Goal: Information Seeking & Learning: Check status

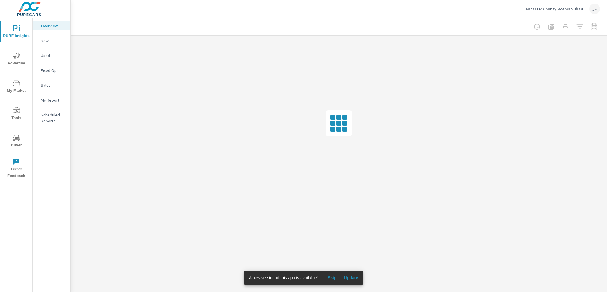
click at [331, 279] on span "Skip" at bounding box center [332, 277] width 14 height 5
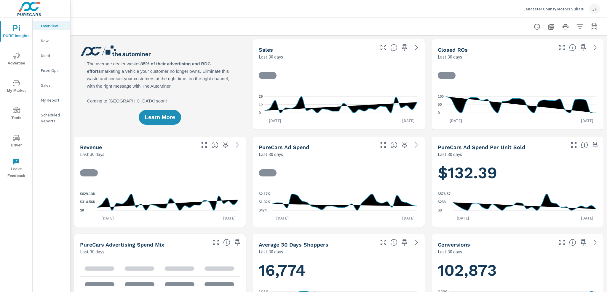
click at [23, 54] on span "Advertise" at bounding box center [16, 59] width 28 height 15
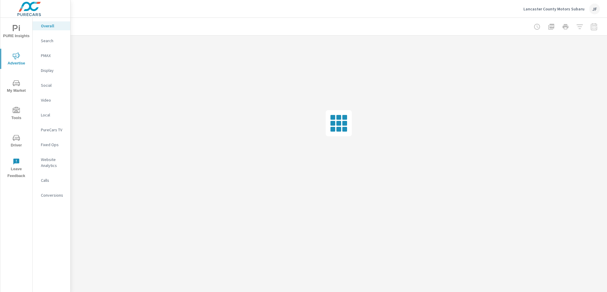
click at [50, 42] on p "Search" at bounding box center [53, 41] width 25 height 6
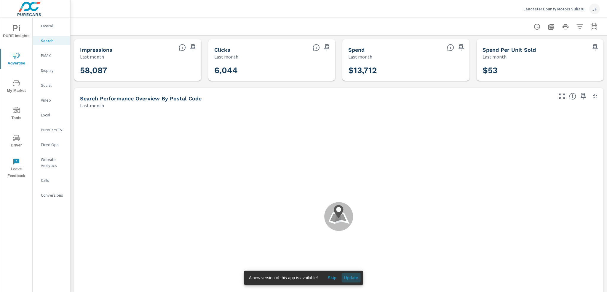
click at [354, 277] on span "Update" at bounding box center [351, 277] width 14 height 5
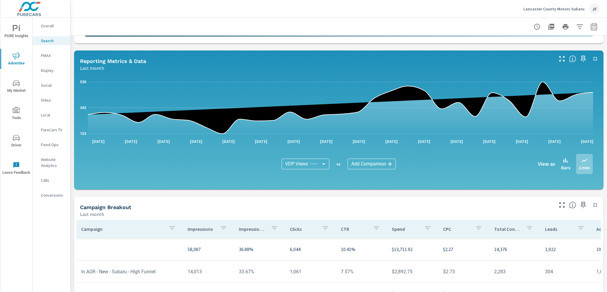
scroll to position [376, 0]
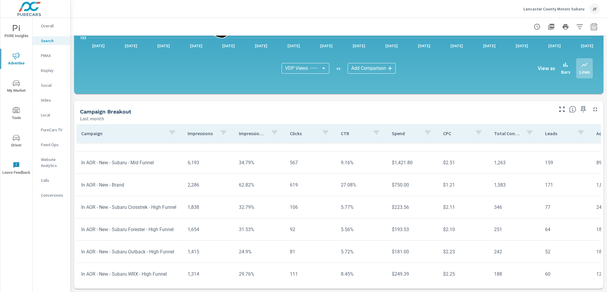
scroll to position [30, 0]
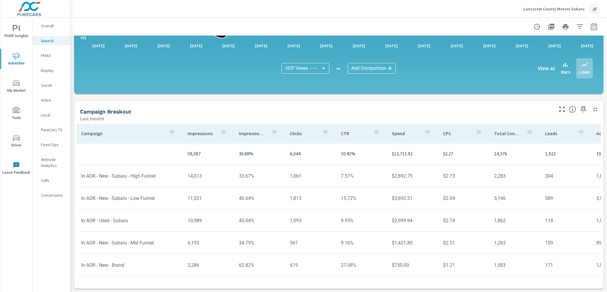
click at [591, 26] on icon "button" at bounding box center [594, 26] width 7 height 7
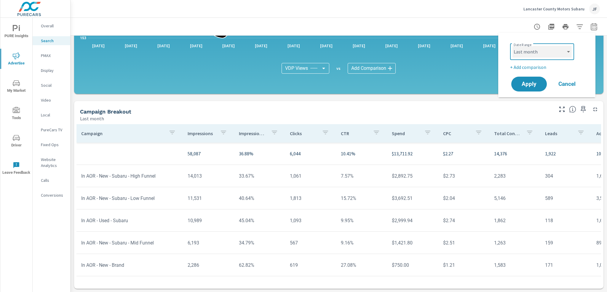
click at [560, 52] on select "Custom [DATE] Last week Last 7 days Last 14 days Last 30 days Last 45 days Last…" at bounding box center [542, 52] width 59 height 12
click at [513, 46] on select "Custom [DATE] Last week Last 7 days Last 14 days Last 30 days Last 45 days Last…" at bounding box center [542, 52] width 59 height 12
select select "Month to date"
click at [532, 81] on span "Apply" at bounding box center [529, 84] width 24 height 6
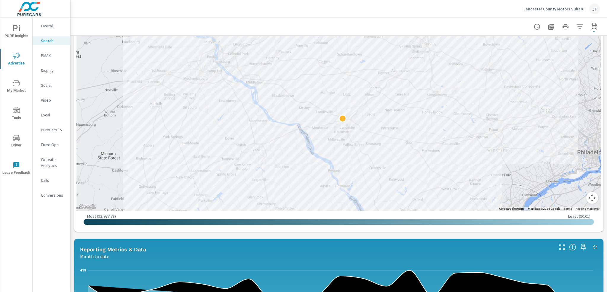
scroll to position [59, 0]
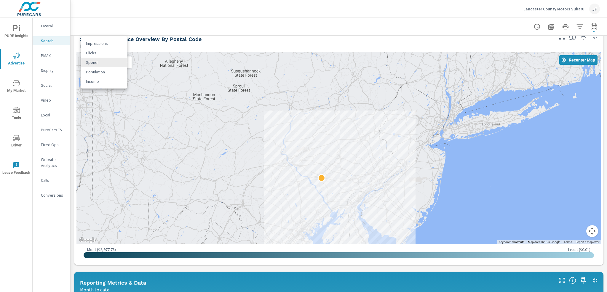
click at [108, 60] on body "PURE Insights Advertise My Market Tools Driver Leave Feedback Overall Search PM…" at bounding box center [303, 146] width 607 height 292
click at [109, 60] on li "Spend" at bounding box center [104, 62] width 46 height 9
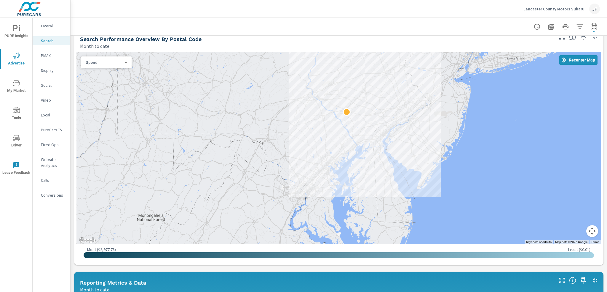
drag, startPoint x: 231, startPoint y: 195, endPoint x: 254, endPoint y: 130, distance: 69.2
click at [254, 130] on div at bounding box center [339, 148] width 525 height 192
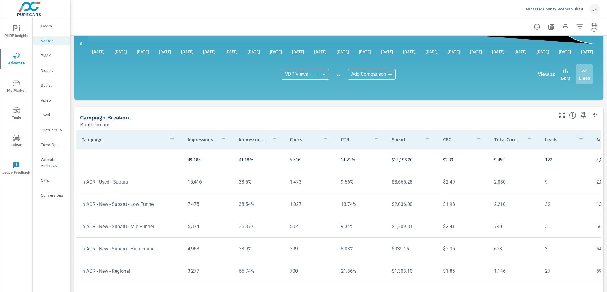
scroll to position [376, 0]
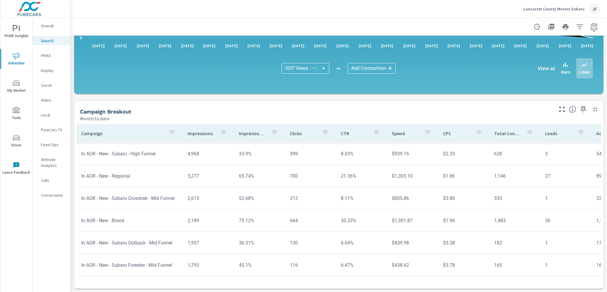
scroll to position [75, 0]
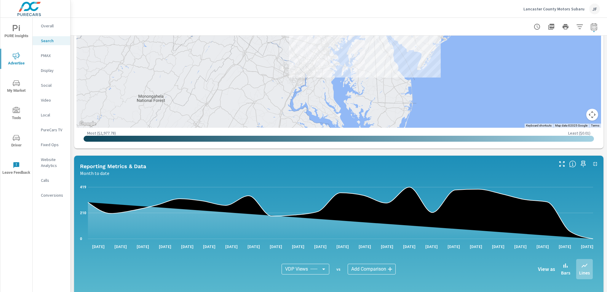
scroll to position [50, 0]
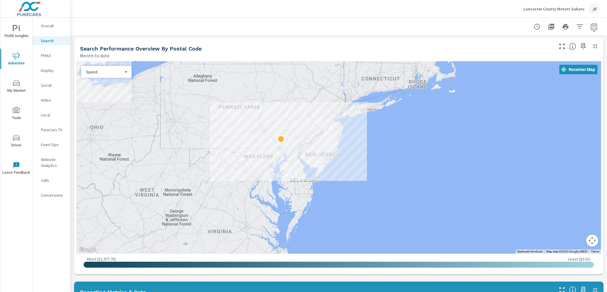
drag, startPoint x: 254, startPoint y: 89, endPoint x: 288, endPoint y: 174, distance: 92.3
click at [288, 174] on div at bounding box center [339, 157] width 525 height 192
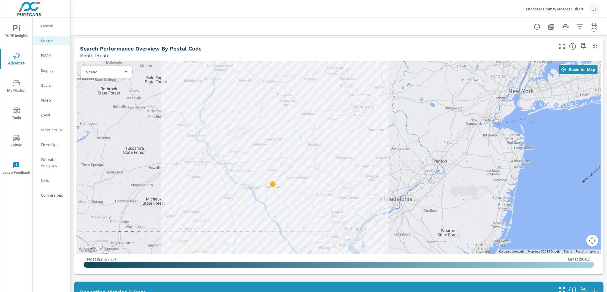
click at [109, 74] on body "PURE Insights Advertise My Market Tools Driver Leave Feedback Overall Search PM…" at bounding box center [303, 146] width 607 height 292
click at [594, 26] on div at bounding box center [303, 146] width 607 height 292
click at [592, 26] on icon "button" at bounding box center [594, 27] width 4 height 2
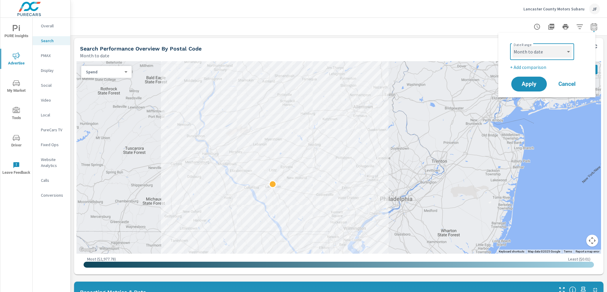
click at [547, 55] on select "Custom [DATE] Last week Last 7 days Last 14 days Last 30 days Last 45 days Last…" at bounding box center [542, 52] width 59 height 12
click at [513, 46] on select "Custom [DATE] Last week Last 7 days Last 14 days Last 30 days Last 45 days Last…" at bounding box center [542, 52] width 59 height 12
select select "Last 7 days"
click at [530, 85] on span "Apply" at bounding box center [529, 84] width 24 height 6
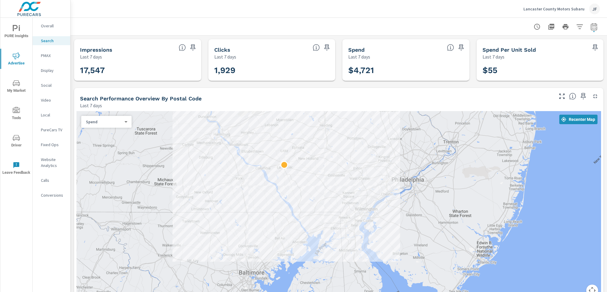
drag, startPoint x: 355, startPoint y: 184, endPoint x: 356, endPoint y: 149, distance: 34.7
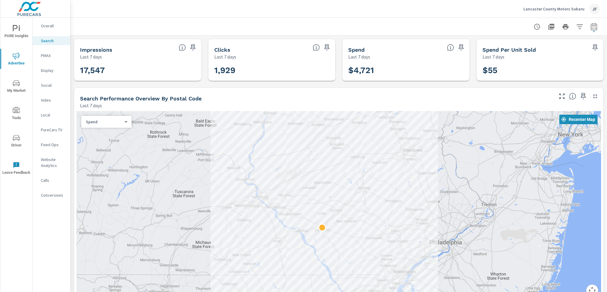
drag, startPoint x: 418, startPoint y: 143, endPoint x: 455, endPoint y: 206, distance: 73.1
click at [455, 206] on div at bounding box center [339, 207] width 525 height 192
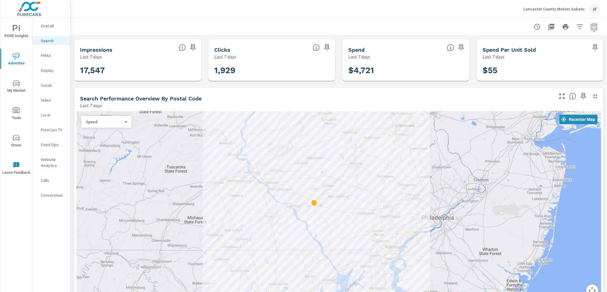
drag, startPoint x: 412, startPoint y: 216, endPoint x: 404, endPoint y: 191, distance: 26.6
click at [104, 122] on body "PURE Insights Advertise My Market Tools Driver Leave Feedback Overall Search PM…" at bounding box center [303, 146] width 607 height 292
click at [97, 140] on li "Income" at bounding box center [104, 140] width 46 height 9
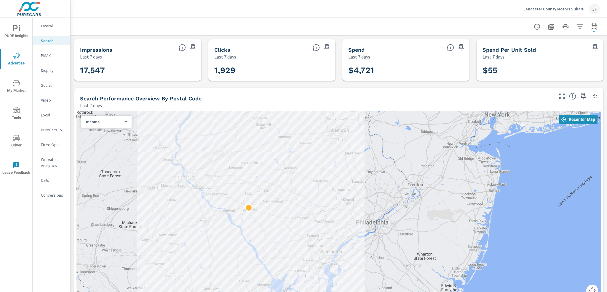
drag, startPoint x: 244, startPoint y: 184, endPoint x: 385, endPoint y: 185, distance: 141.2
click at [385, 185] on div at bounding box center [339, 207] width 525 height 192
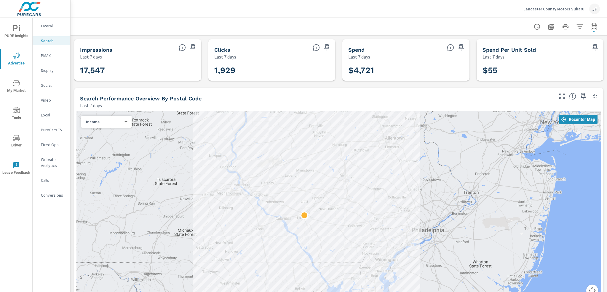
drag, startPoint x: 276, startPoint y: 180, endPoint x: 390, endPoint y: 215, distance: 119.2
click at [390, 215] on div at bounding box center [339, 207] width 525 height 192
click at [47, 26] on p "Overall" at bounding box center [53, 26] width 25 height 6
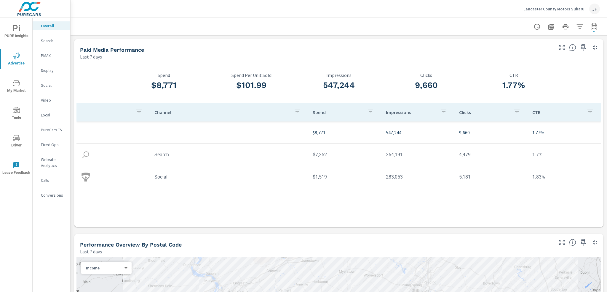
click at [55, 42] on p "Search" at bounding box center [53, 41] width 25 height 6
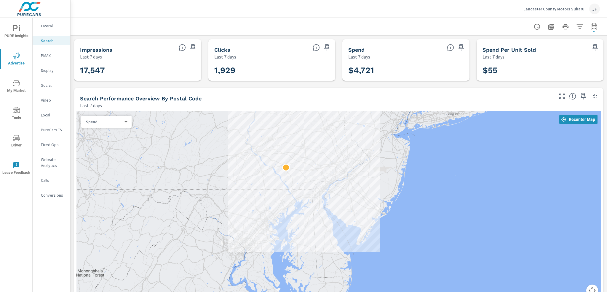
drag, startPoint x: 305, startPoint y: 231, endPoint x: 305, endPoint y: 168, distance: 62.3
click at [305, 168] on div at bounding box center [339, 207] width 525 height 192
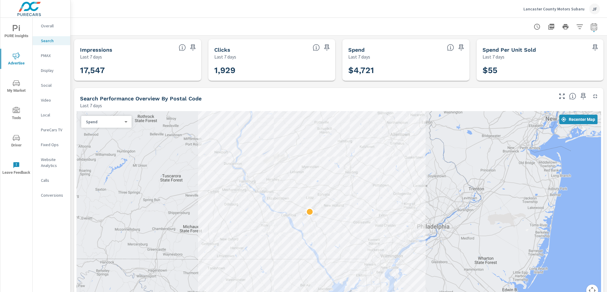
drag, startPoint x: 311, startPoint y: 166, endPoint x: 359, endPoint y: 214, distance: 67.7
click at [359, 214] on div at bounding box center [339, 207] width 525 height 192
click at [46, 27] on p "Overall" at bounding box center [53, 26] width 25 height 6
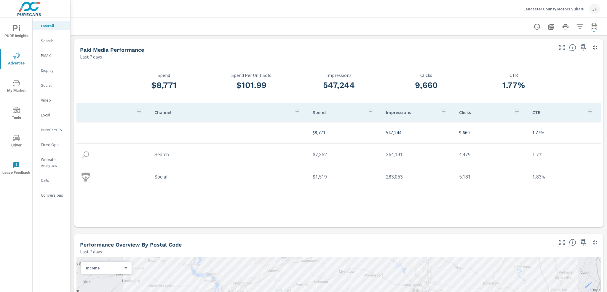
click at [51, 38] on p "Search" at bounding box center [53, 41] width 25 height 6
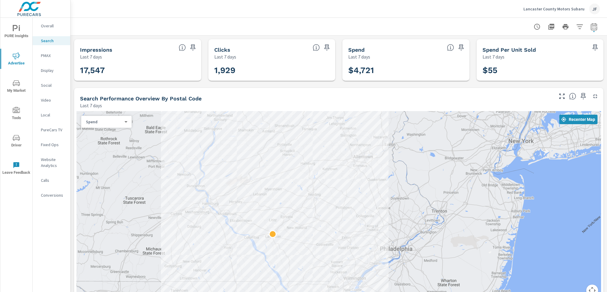
click at [47, 22] on div "Overall" at bounding box center [52, 25] width 38 height 9
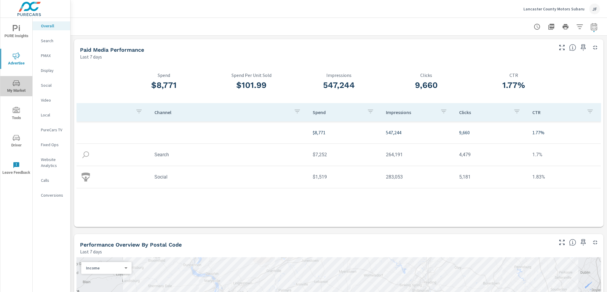
click at [19, 83] on icon "nav menu" at bounding box center [16, 83] width 7 height 6
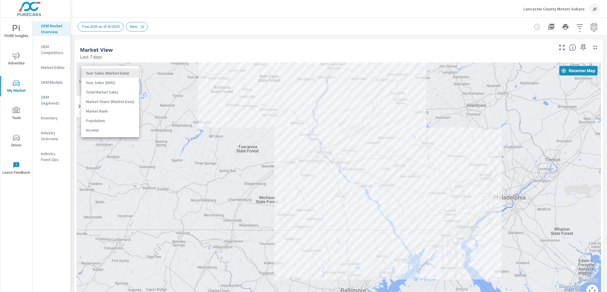
click at [115, 72] on body "PURE Insights Advertise My Market Tools Driver Leave Feedback OEM Market Overvi…" at bounding box center [303, 146] width 607 height 292
click at [115, 72] on li "Your Sales (Market Data)" at bounding box center [110, 72] width 58 height 9
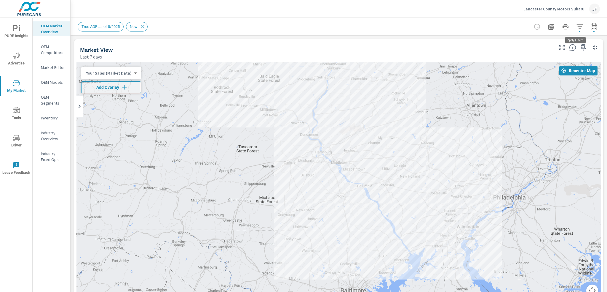
click at [577, 26] on icon "button" at bounding box center [580, 26] width 7 height 7
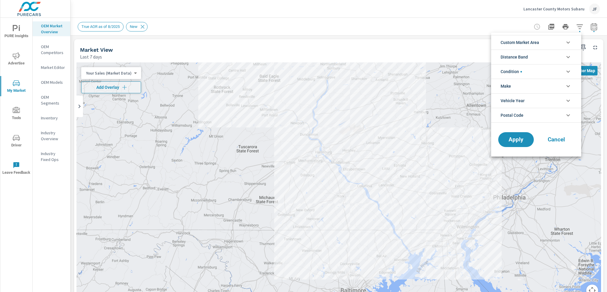
click at [573, 26] on div at bounding box center [303, 146] width 607 height 292
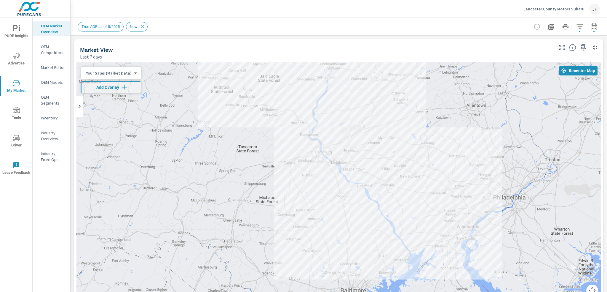
click at [599, 28] on div "True AOR as of 8/2025 New" at bounding box center [339, 26] width 537 height 17
click at [591, 28] on icon "button" at bounding box center [594, 26] width 7 height 7
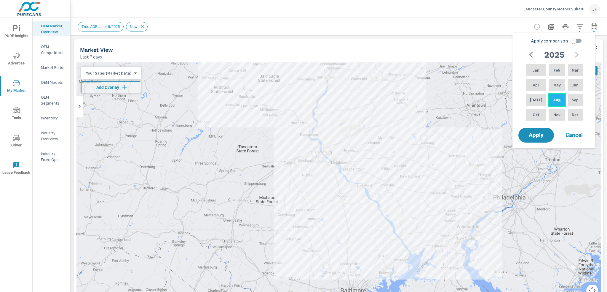
click at [555, 98] on p "Aug" at bounding box center [557, 100] width 7 height 6
click at [532, 141] on button "Apply" at bounding box center [536, 134] width 37 height 15
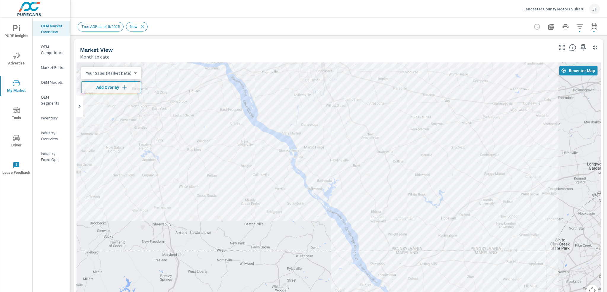
click at [18, 65] on span "Advertise" at bounding box center [16, 59] width 28 height 15
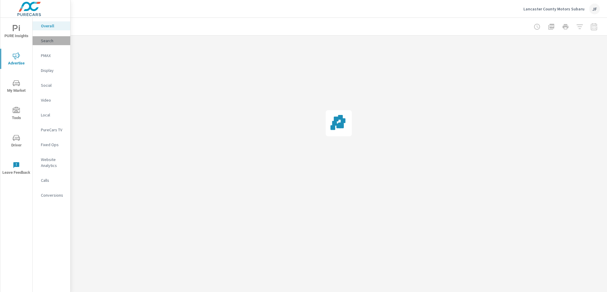
click at [50, 42] on p "Search" at bounding box center [53, 41] width 25 height 6
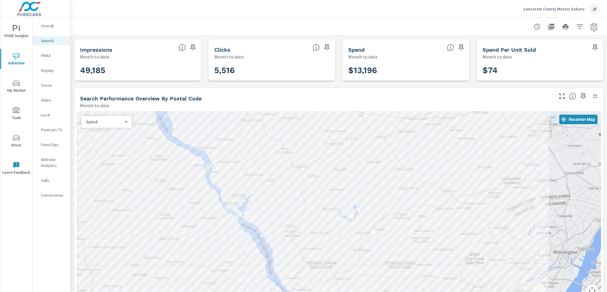
drag, startPoint x: 212, startPoint y: 257, endPoint x: 297, endPoint y: 161, distance: 128.0
click at [297, 161] on div at bounding box center [339, 207] width 525 height 192
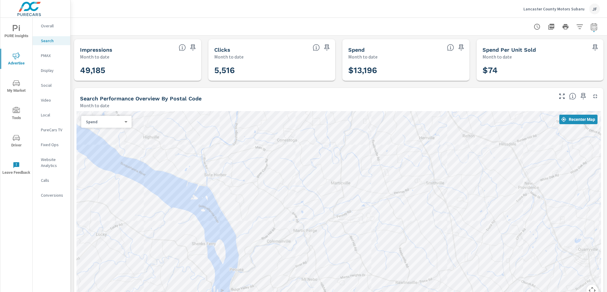
drag, startPoint x: 161, startPoint y: 130, endPoint x: 355, endPoint y: 240, distance: 222.4
click at [355, 240] on div at bounding box center [339, 207] width 525 height 192
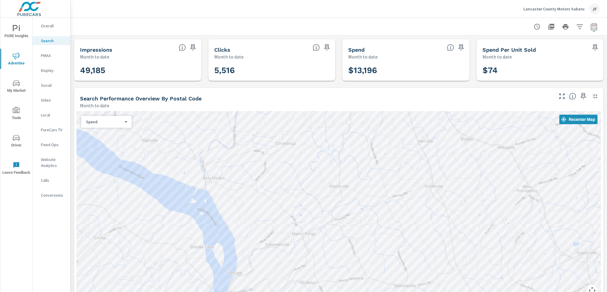
drag, startPoint x: 365, startPoint y: 164, endPoint x: 360, endPoint y: 159, distance: 7.4
click at [360, 159] on div at bounding box center [339, 207] width 525 height 192
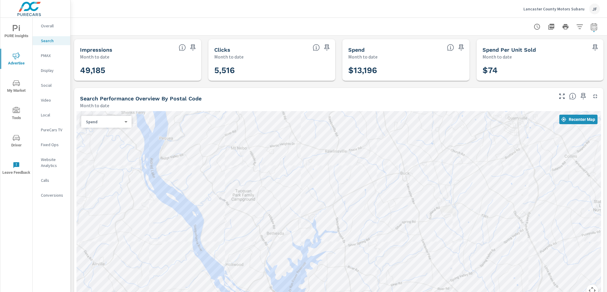
drag, startPoint x: 403, startPoint y: 260, endPoint x: 338, endPoint y: 134, distance: 141.8
click at [338, 134] on div at bounding box center [577, 253] width 607 height 342
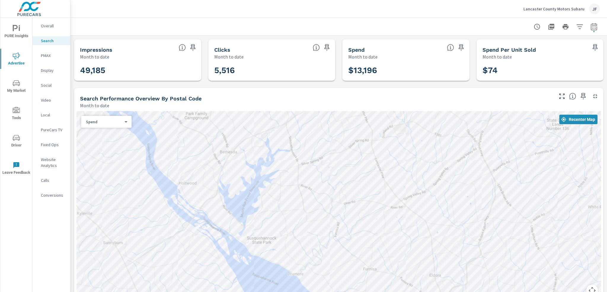
drag, startPoint x: 370, startPoint y: 266, endPoint x: 322, endPoint y: 184, distance: 94.9
click at [322, 184] on div at bounding box center [595, 297] width 607 height 342
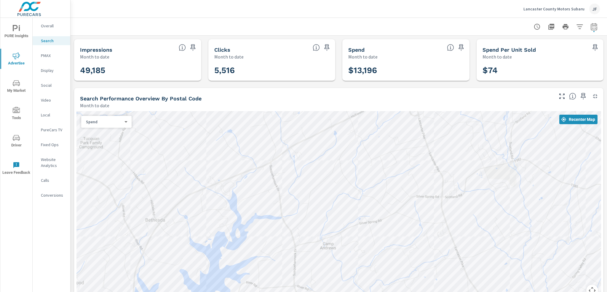
drag, startPoint x: 283, startPoint y: 144, endPoint x: 278, endPoint y: 228, distance: 84.1
click at [278, 228] on div at bounding box center [339, 207] width 525 height 192
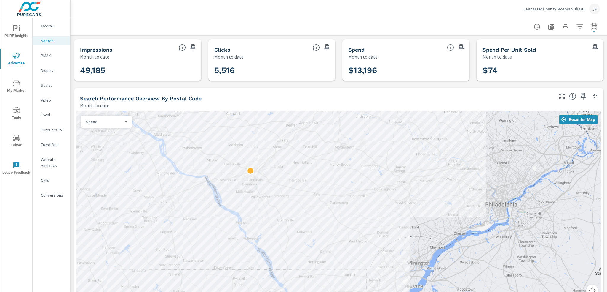
drag, startPoint x: 262, startPoint y: 136, endPoint x: 276, endPoint y: 194, distance: 60.1
click at [276, 194] on div at bounding box center [339, 207] width 525 height 192
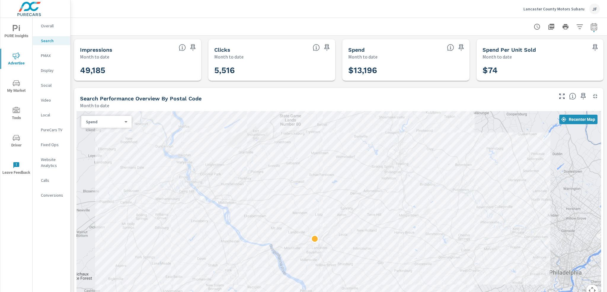
drag, startPoint x: 332, startPoint y: 134, endPoint x: 394, endPoint y: 204, distance: 93.7
click at [397, 203] on div at bounding box center [339, 207] width 525 height 192
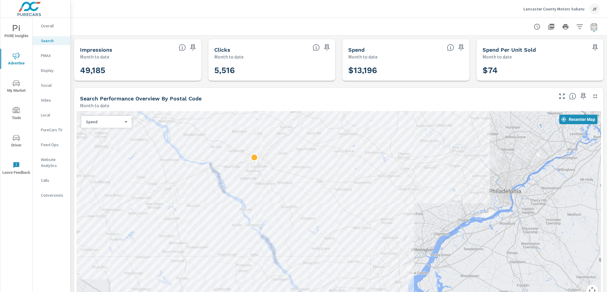
drag, startPoint x: 364, startPoint y: 206, endPoint x: 332, endPoint y: 173, distance: 46.2
click at [332, 173] on div at bounding box center [582, 296] width 607 height 342
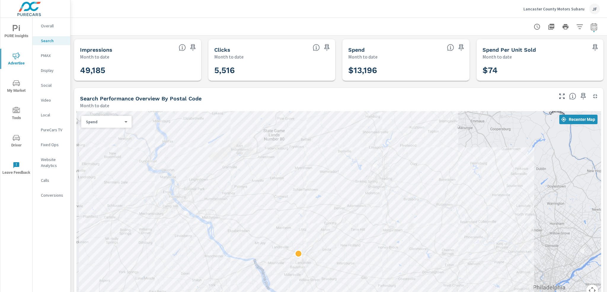
drag, startPoint x: 282, startPoint y: 148, endPoint x: 327, endPoint y: 244, distance: 105.8
click at [327, 244] on div at bounding box center [339, 207] width 525 height 192
